Goal: Transaction & Acquisition: Purchase product/service

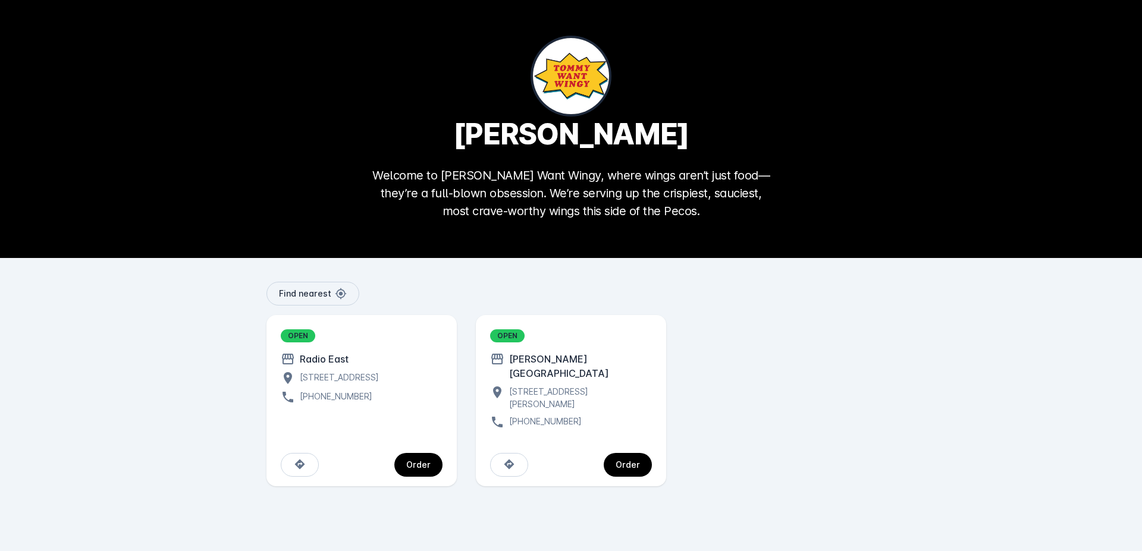
click at [413, 451] on span "continue" at bounding box center [418, 465] width 48 height 29
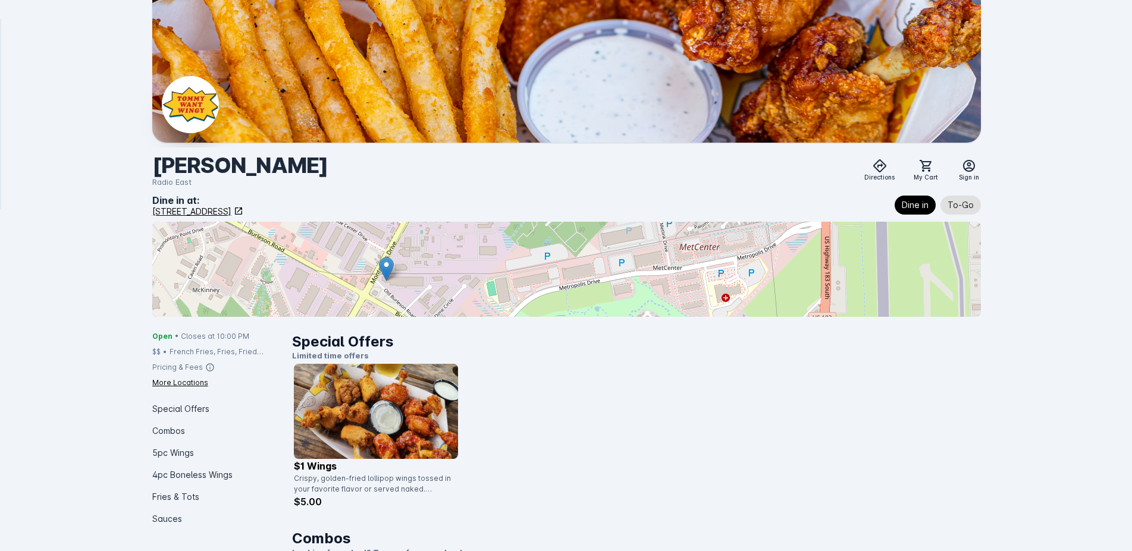
scroll to position [121, 0]
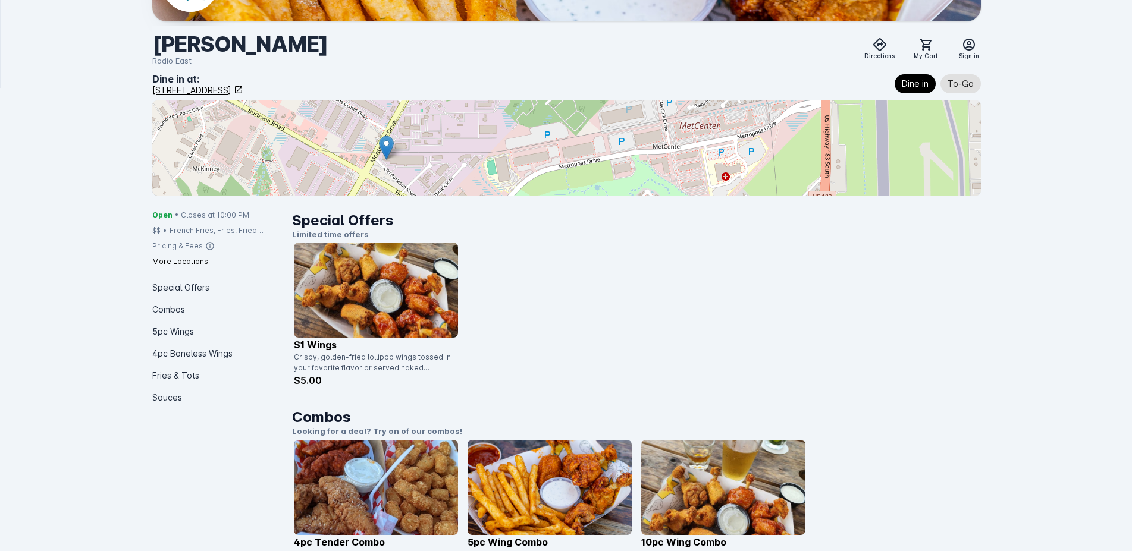
click at [400, 285] on img at bounding box center [376, 290] width 164 height 95
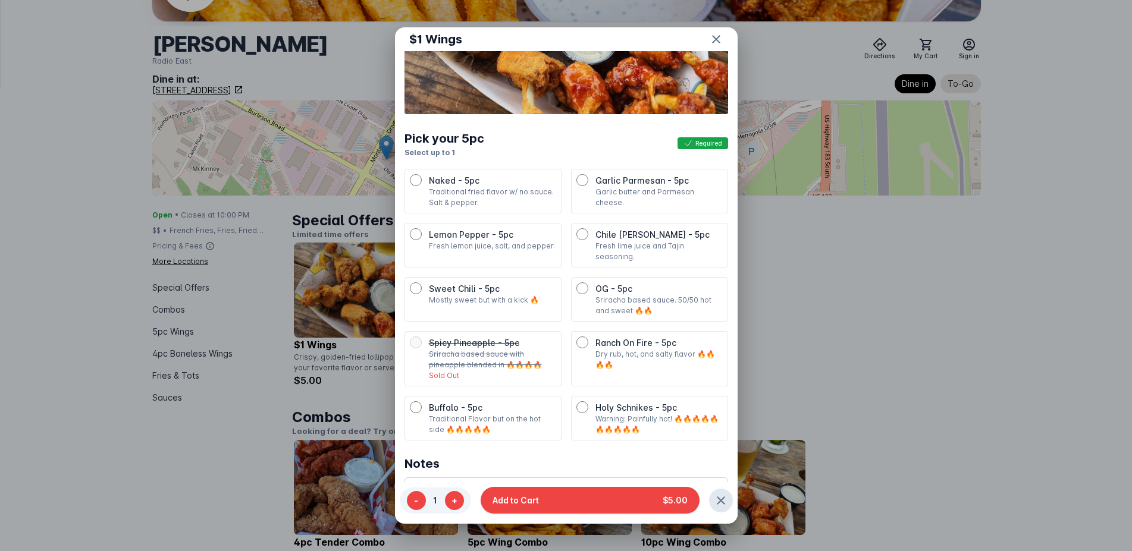
scroll to position [61, 0]
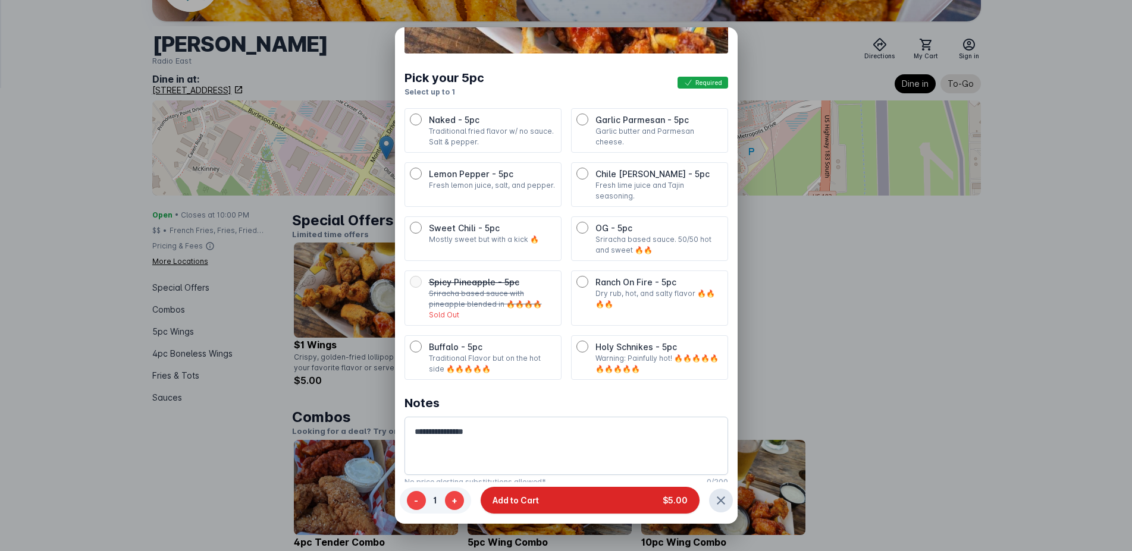
click at [567, 498] on button "Add to Cart $5.00" at bounding box center [590, 501] width 219 height 27
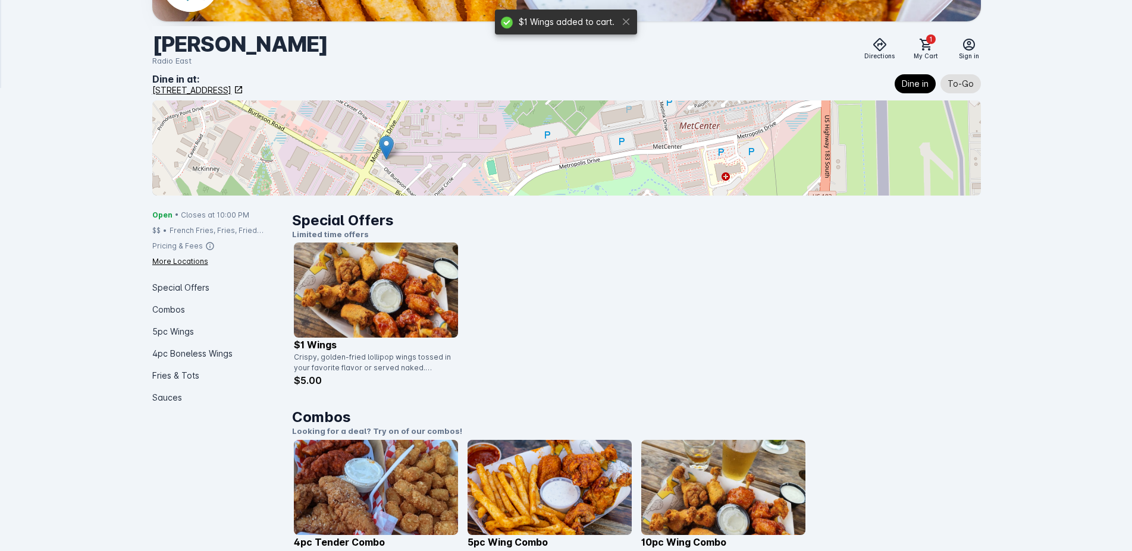
scroll to position [121, 0]
click at [375, 307] on img at bounding box center [376, 290] width 164 height 95
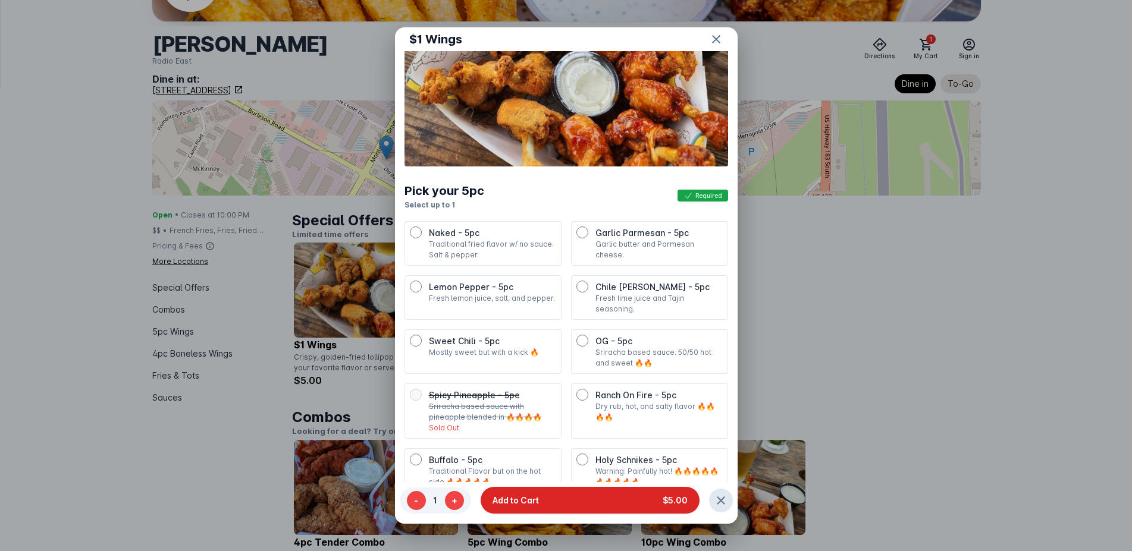
click at [557, 496] on button "Add to Cart $5.00" at bounding box center [590, 501] width 219 height 27
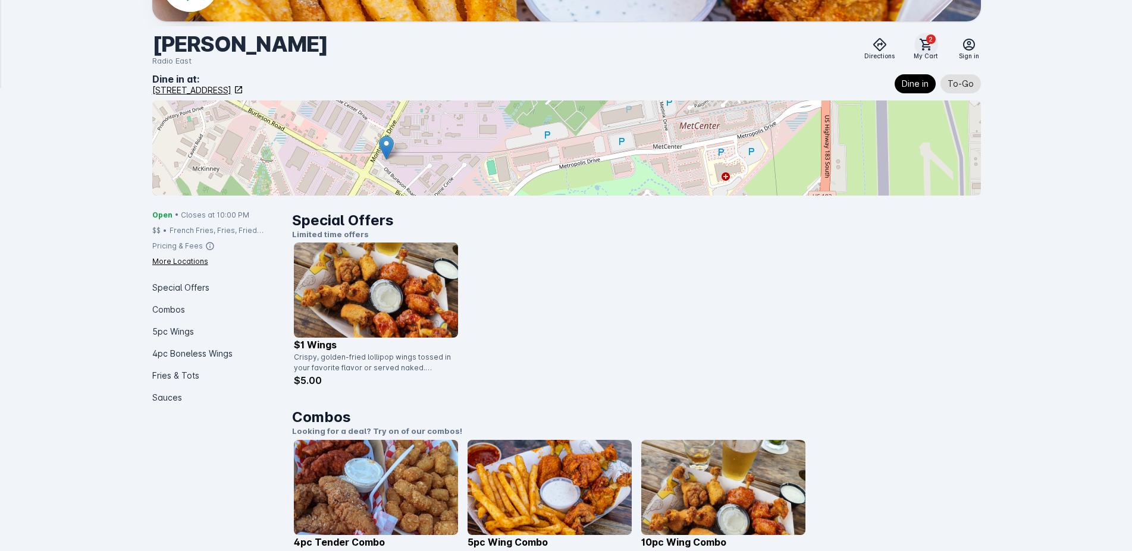
click at [919, 45] on icon at bounding box center [926, 44] width 14 height 14
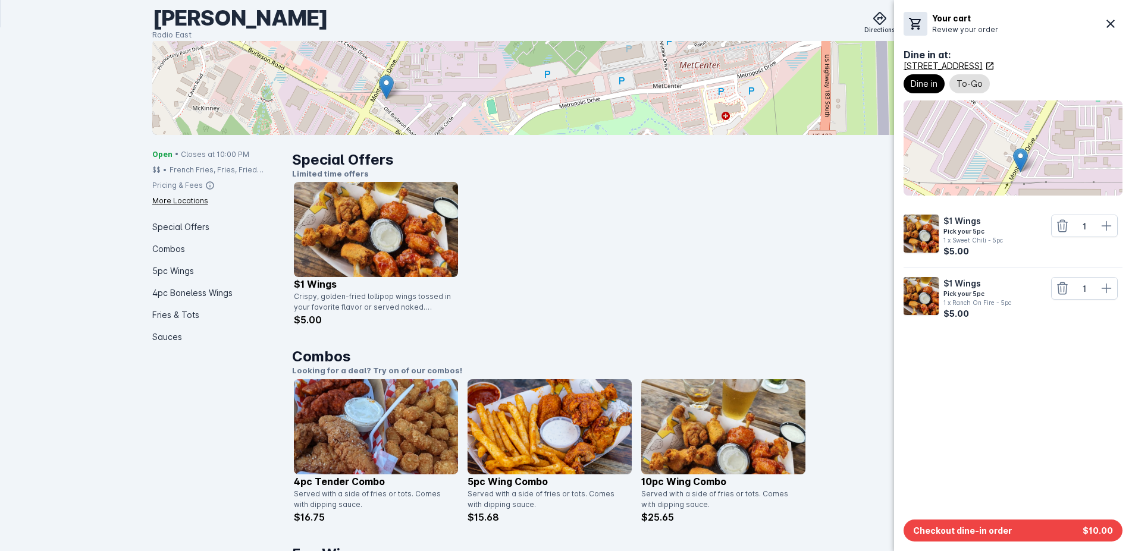
scroll to position [61, 0]
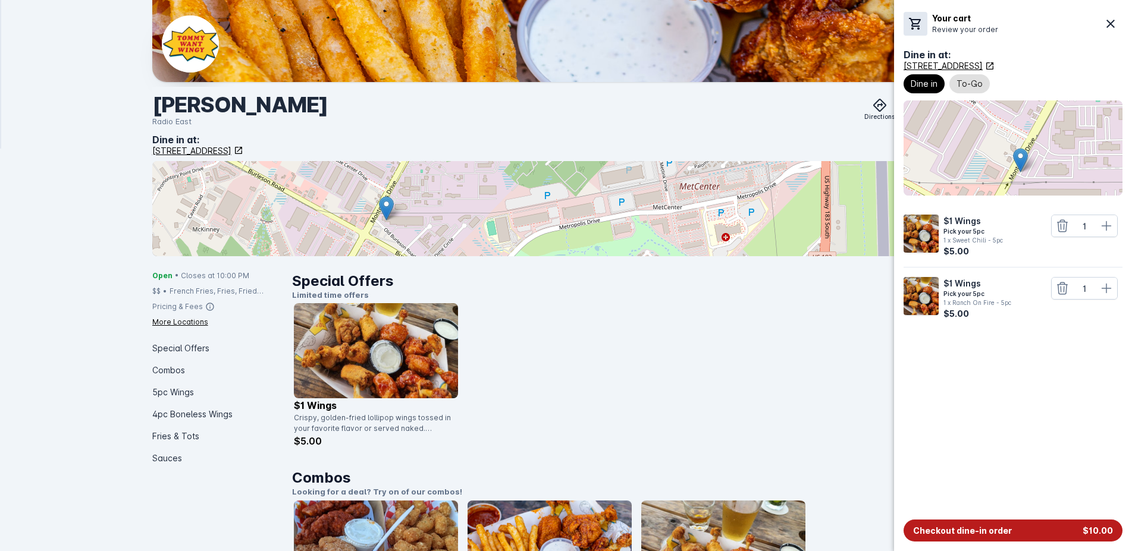
click at [999, 532] on span "Checkout dine-in order" at bounding box center [962, 531] width 99 height 12
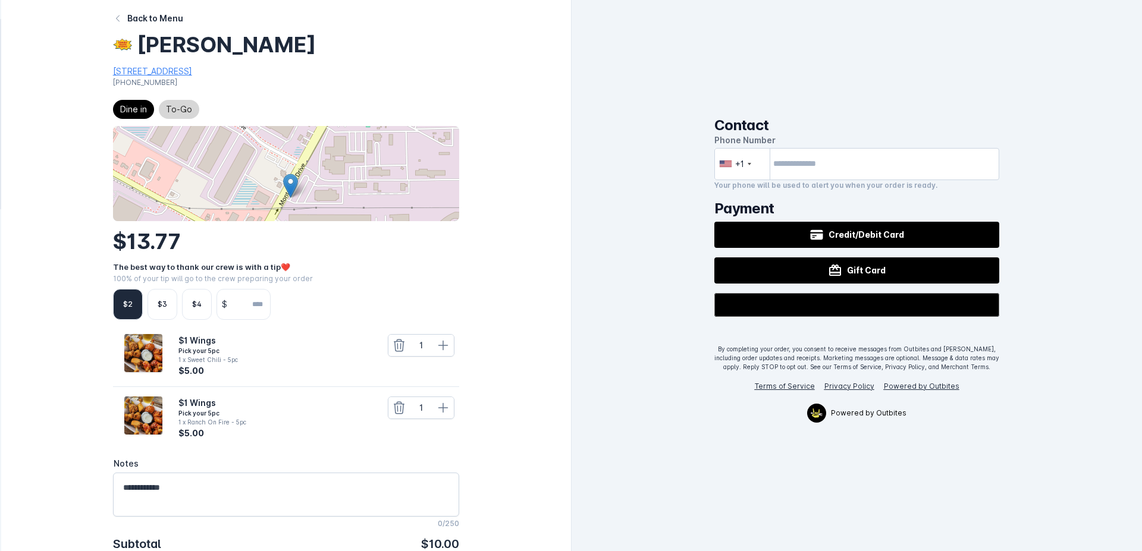
click at [182, 113] on span "To-Go" at bounding box center [179, 109] width 26 height 14
click at [134, 108] on span "Dine in" at bounding box center [133, 109] width 27 height 14
click at [181, 107] on span "To-Go" at bounding box center [179, 109] width 26 height 14
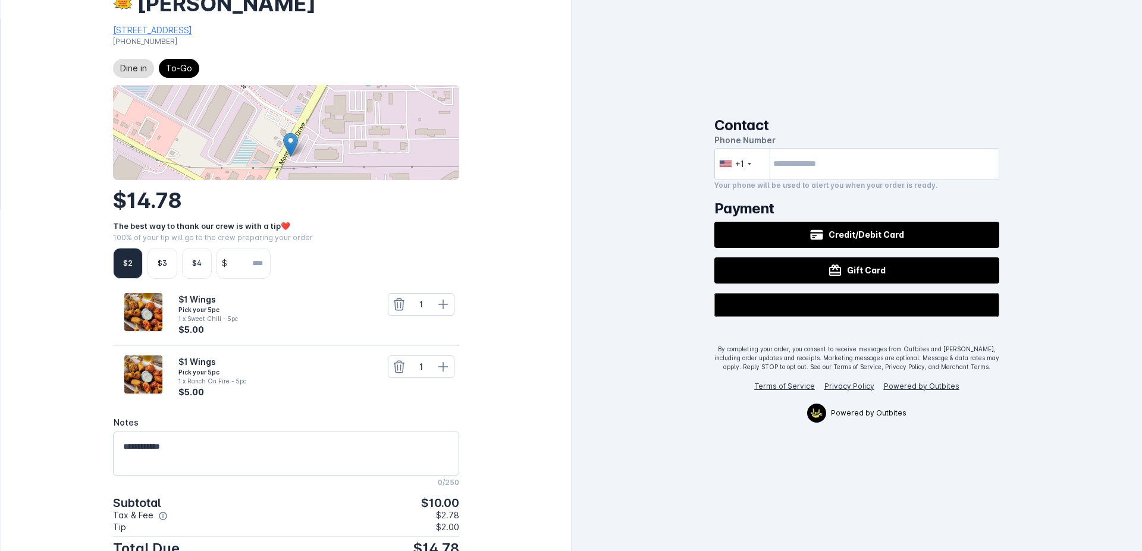
scroll to position [61, 0]
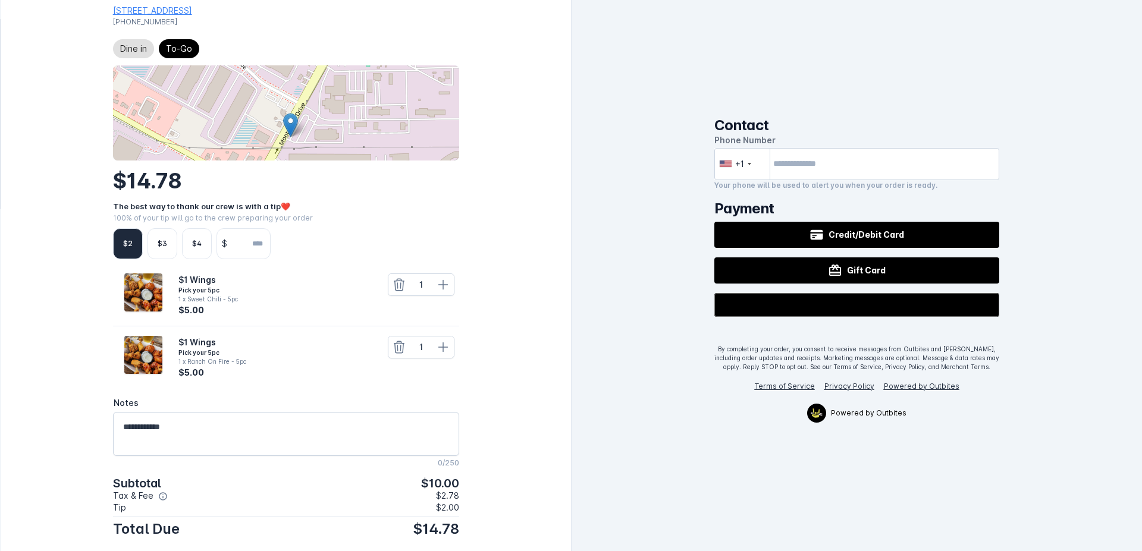
click at [196, 240] on div "$4" at bounding box center [197, 243] width 10 height 11
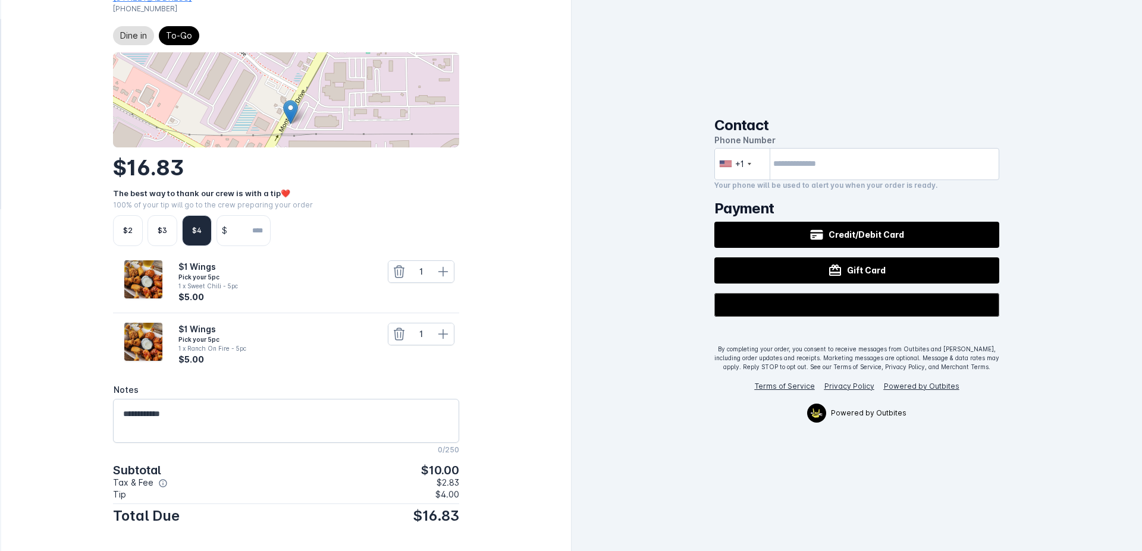
click at [153, 412] on textarea "Notes" at bounding box center [284, 421] width 323 height 29
click at [142, 415] on textarea "Notes" at bounding box center [284, 421] width 323 height 29
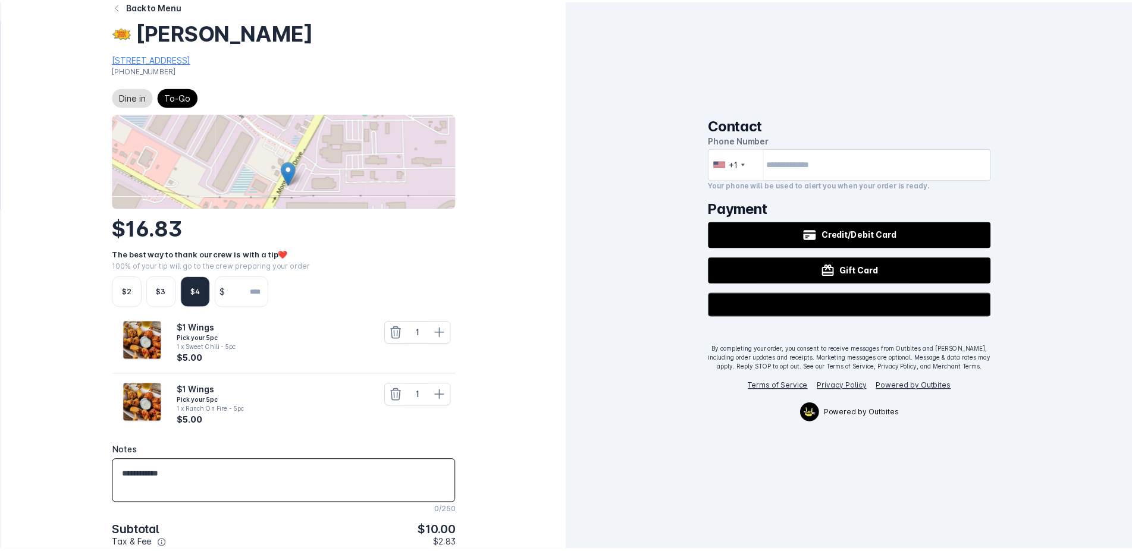
scroll to position [0, 0]
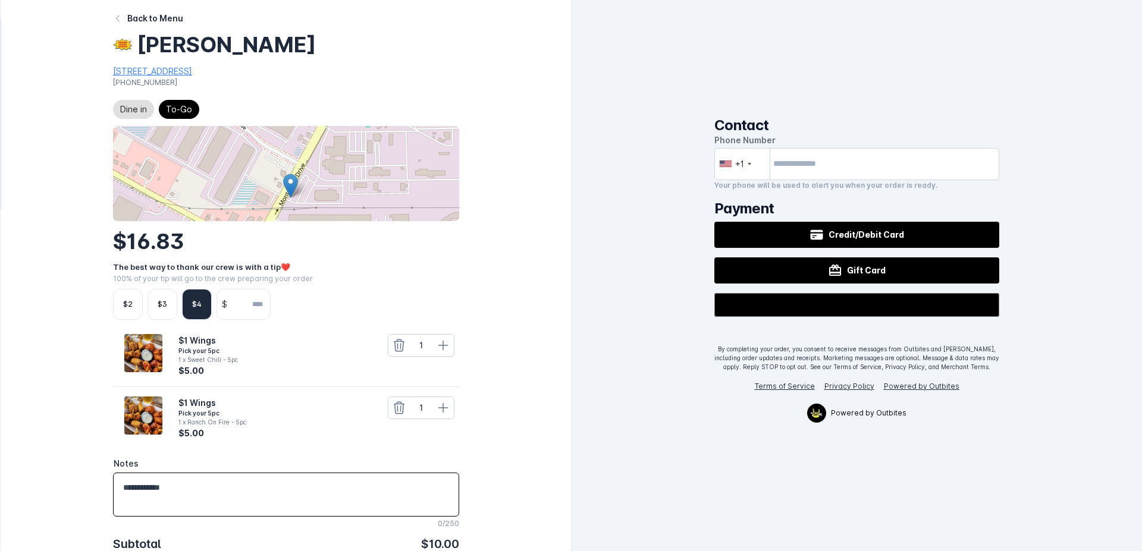
click at [148, 14] on div "Back to Menu" at bounding box center [155, 18] width 56 height 12
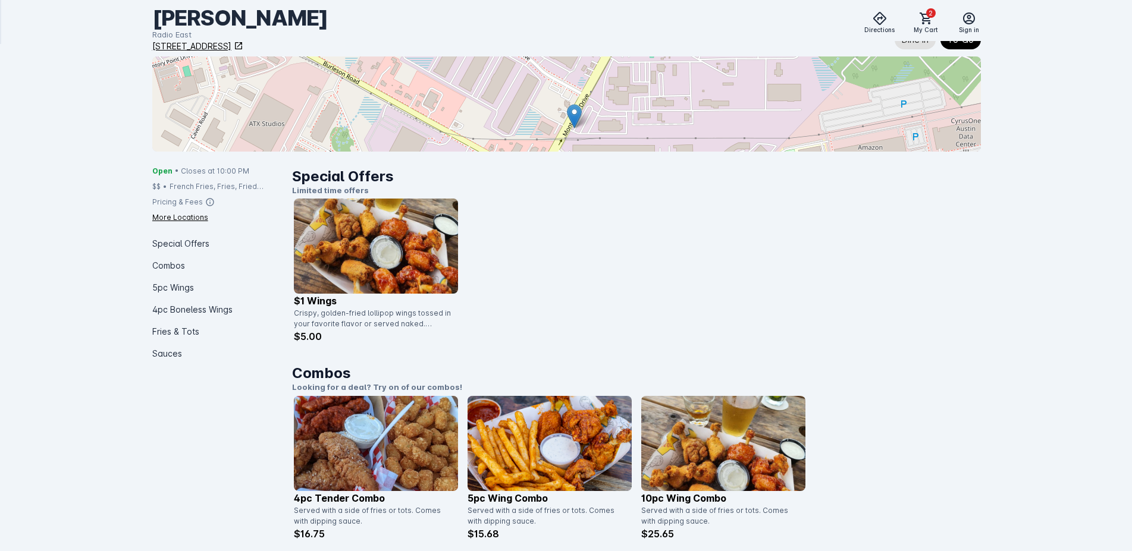
scroll to position [182, 0]
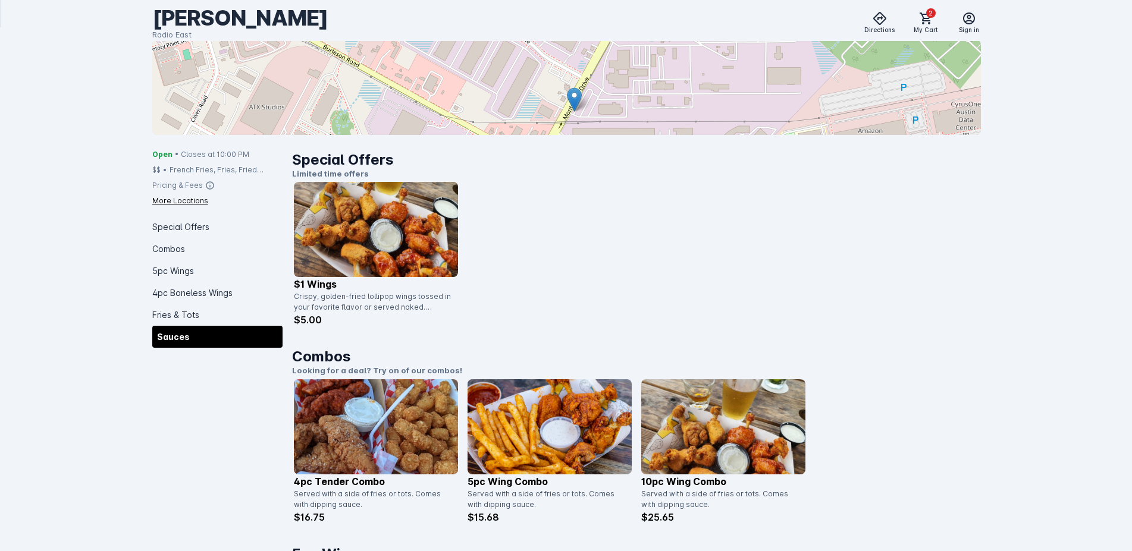
click at [166, 347] on div "Sauces" at bounding box center [217, 337] width 130 height 22
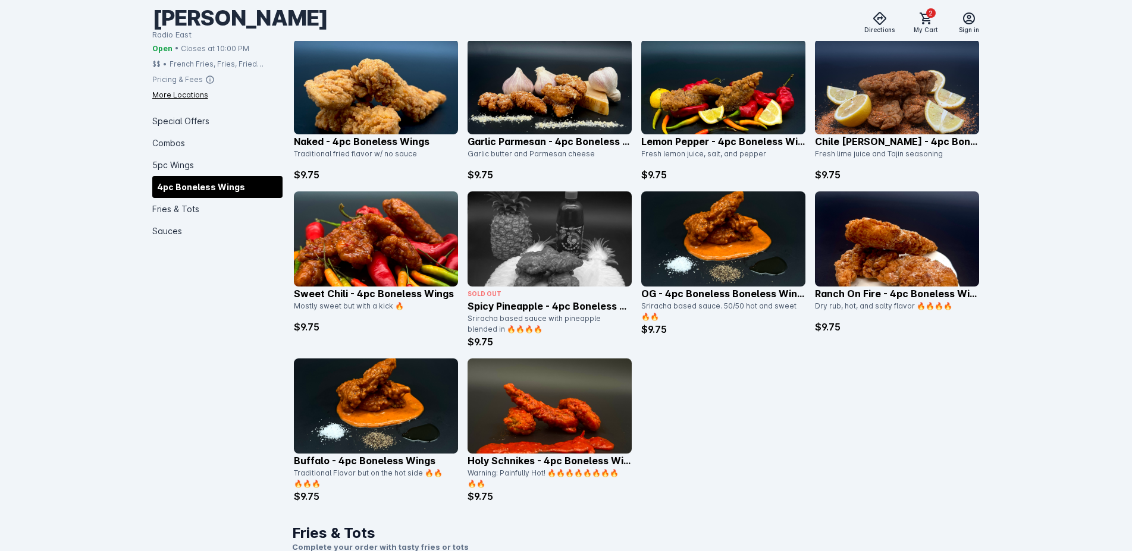
scroll to position [1236, 0]
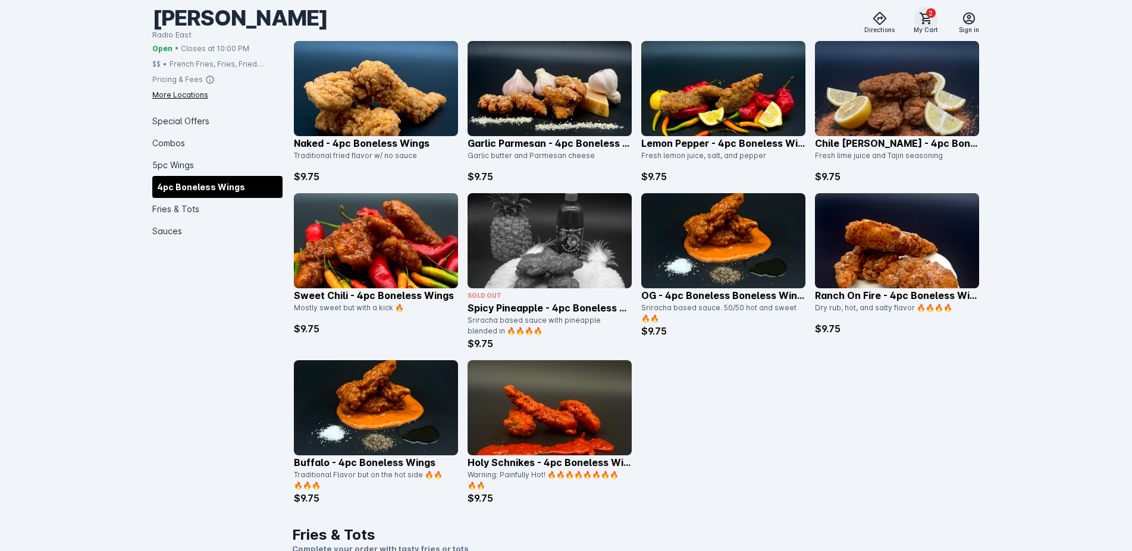
click at [922, 11] on span at bounding box center [926, 18] width 29 height 29
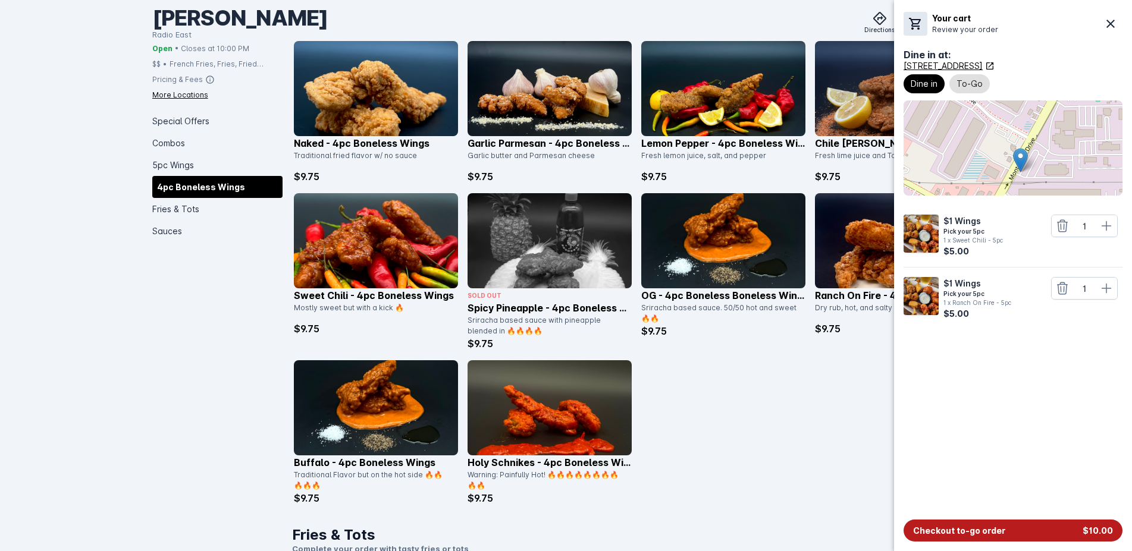
click at [992, 530] on span "Checkout to-go order" at bounding box center [959, 531] width 92 height 12
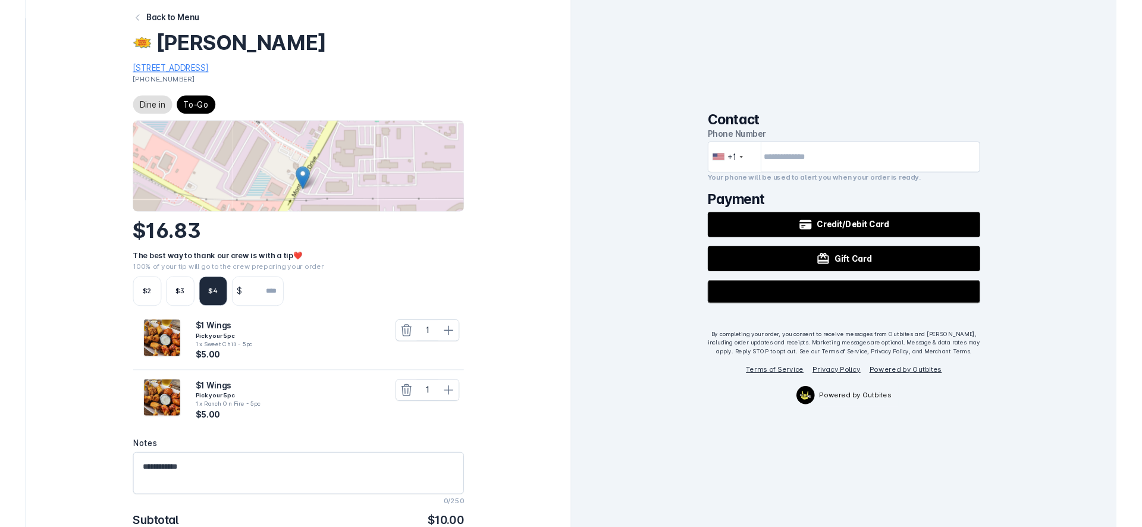
scroll to position [74, 0]
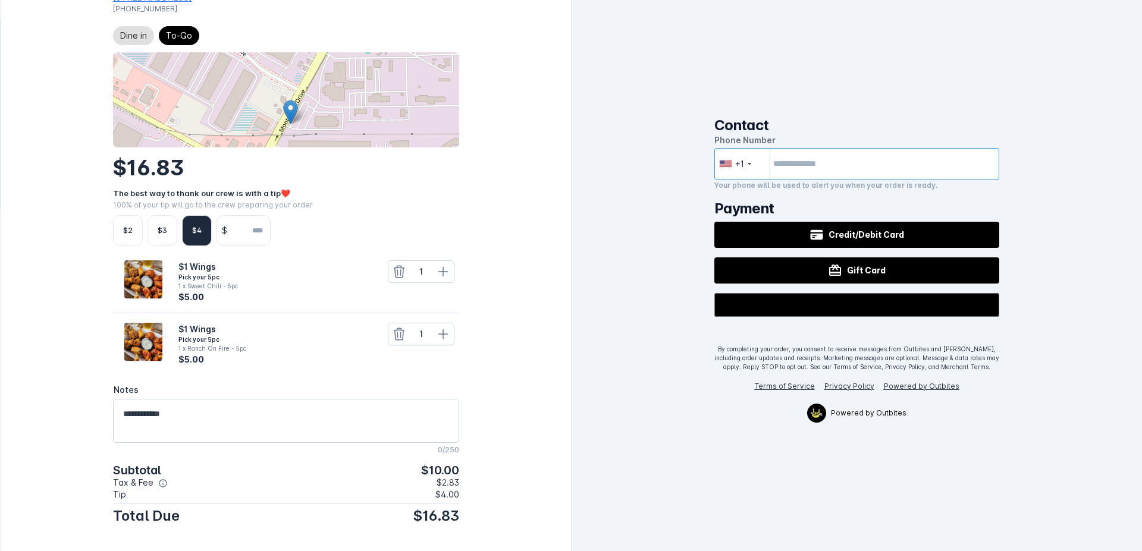
click at [798, 172] on input "tel" at bounding box center [856, 164] width 285 height 32
type input "**********"
click at [1104, 240] on div "**********" at bounding box center [857, 275] width 570 height 551
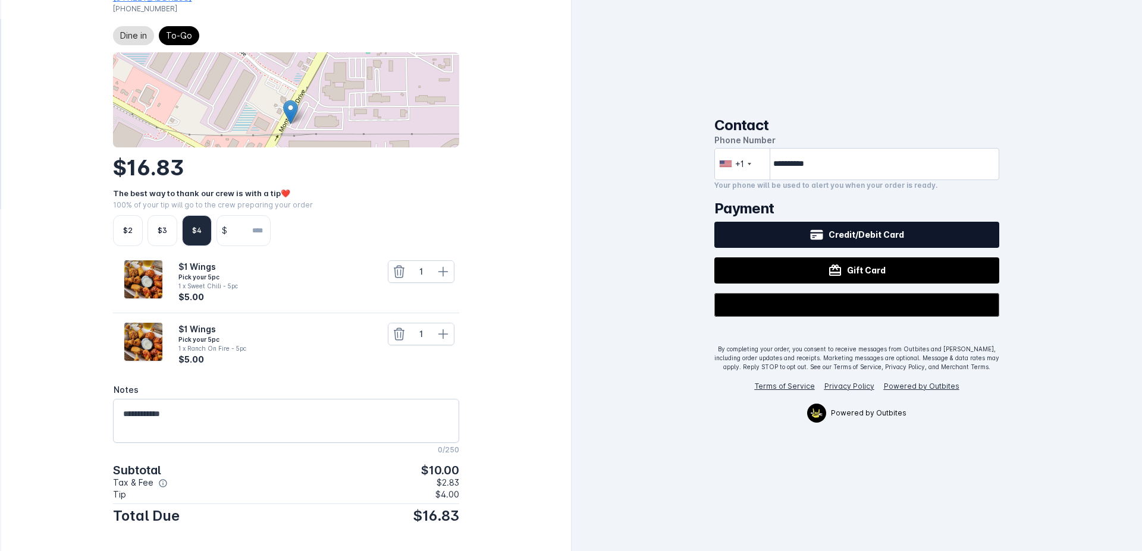
click at [806, 233] on button "Credit/Debit Card" at bounding box center [856, 235] width 285 height 26
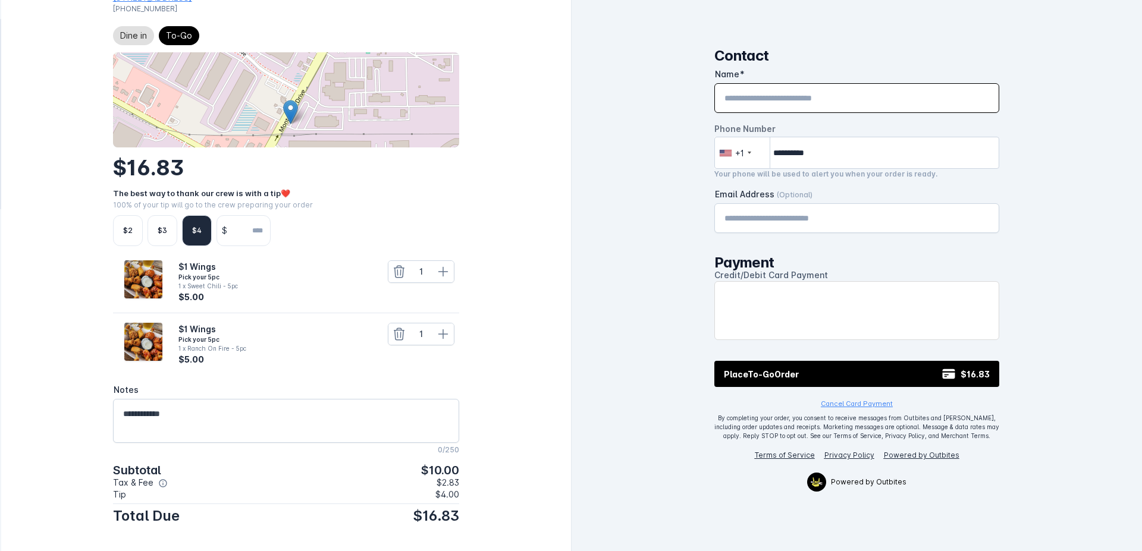
click at [734, 97] on input "Name" at bounding box center [856, 98] width 265 height 14
type input "****"
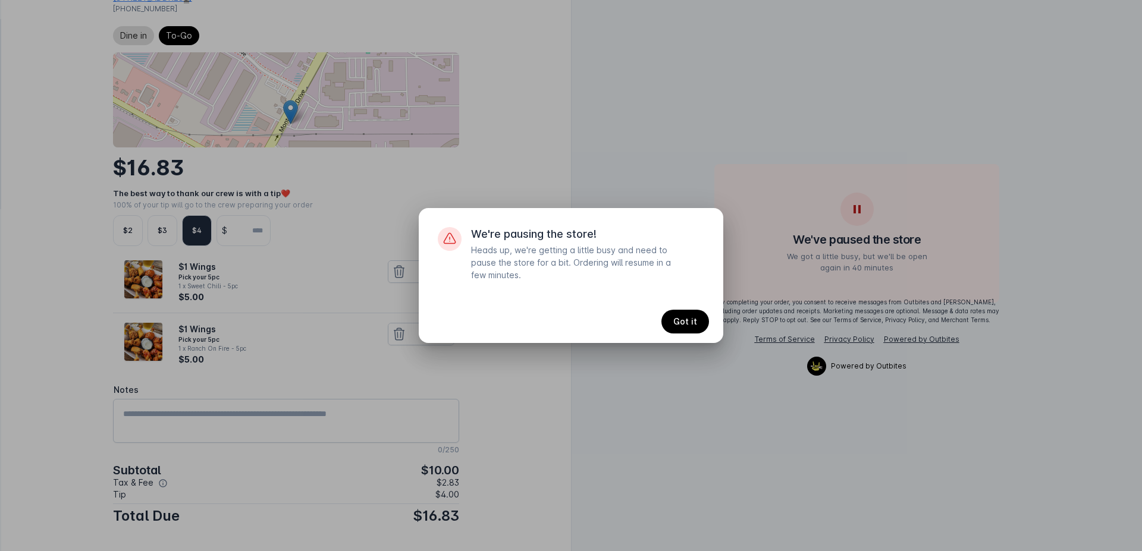
scroll to position [0, 0]
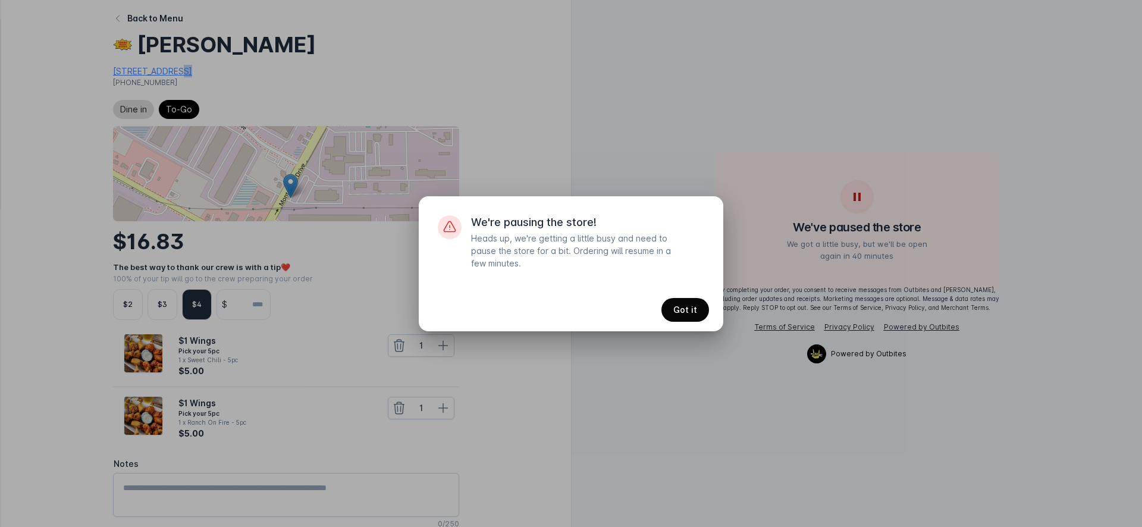
click at [683, 310] on span "Got it" at bounding box center [685, 310] width 24 height 8
